Goal: Task Accomplishment & Management: Manage account settings

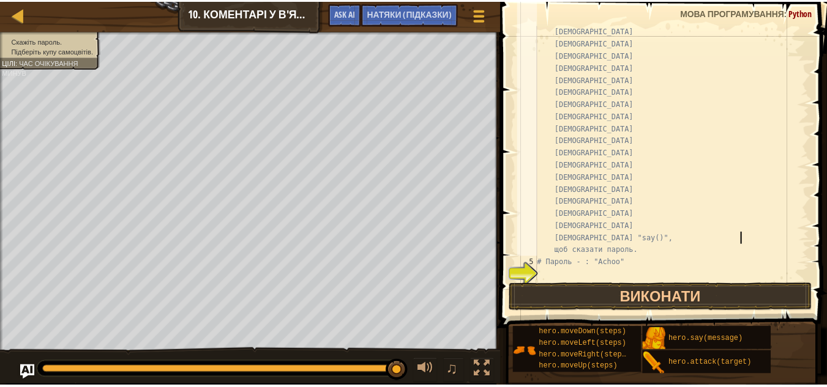
scroll to position [122, 0]
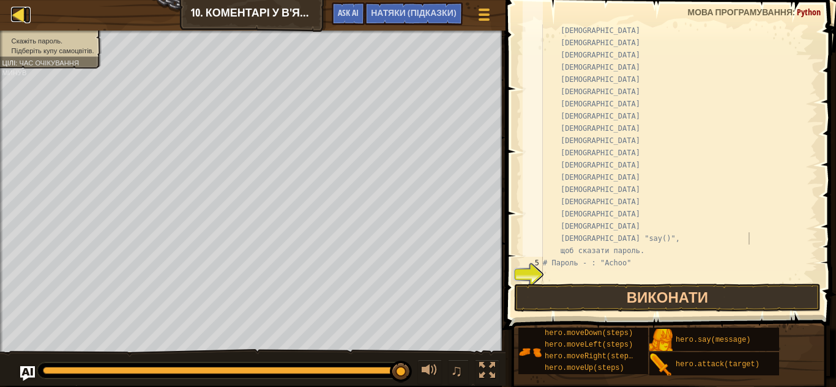
click at [15, 11] on div at bounding box center [18, 14] width 15 height 15
select select "uk"
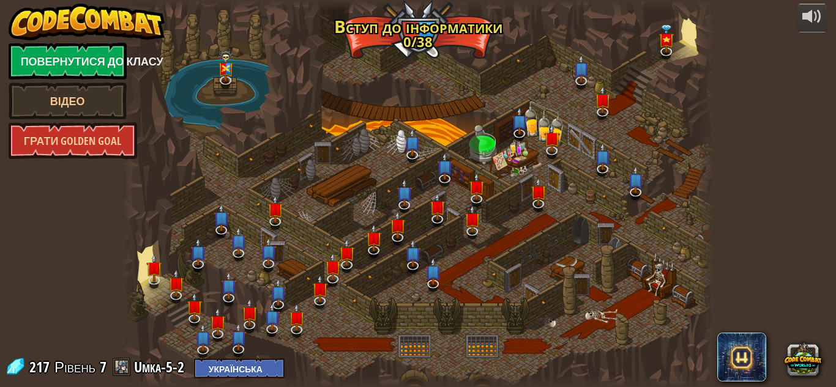
select select "uk"
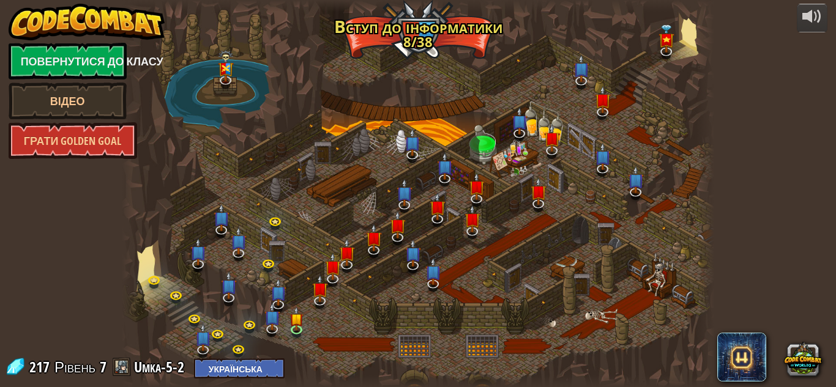
select select "uk"
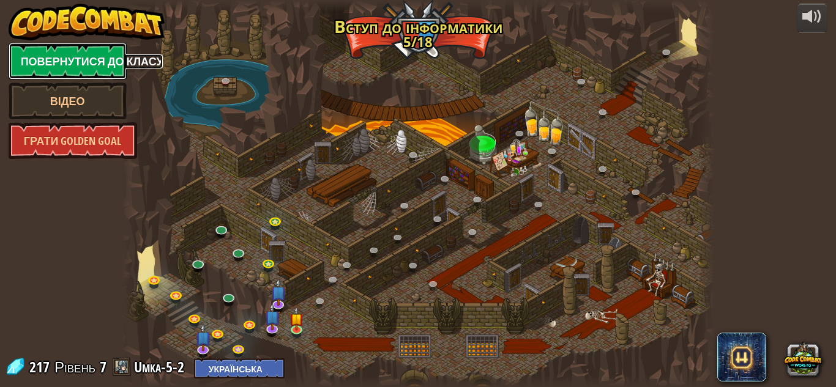
click at [73, 61] on link "Повернутися до класу" at bounding box center [68, 61] width 118 height 37
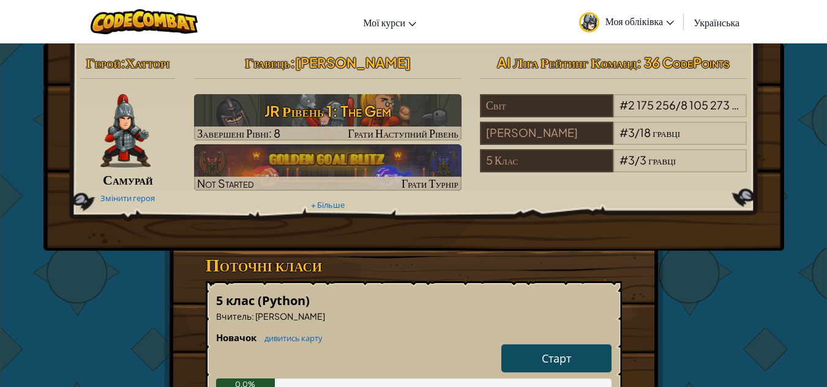
click at [639, 21] on span "Моя обліківка" at bounding box center [639, 21] width 69 height 13
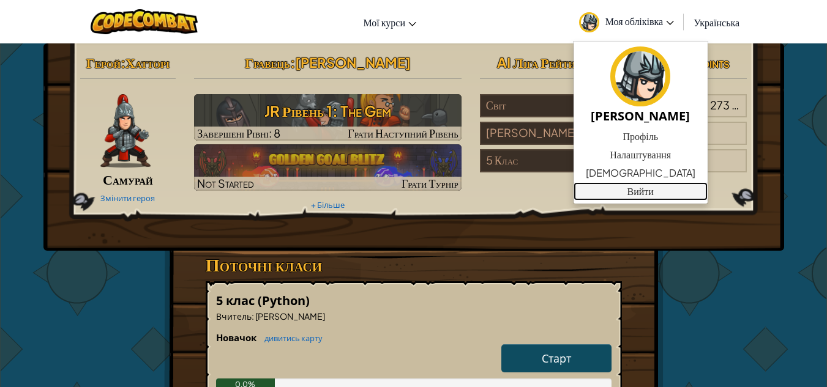
click at [627, 193] on link "Вийти" at bounding box center [640, 191] width 134 height 18
